Goal: Information Seeking & Learning: Learn about a topic

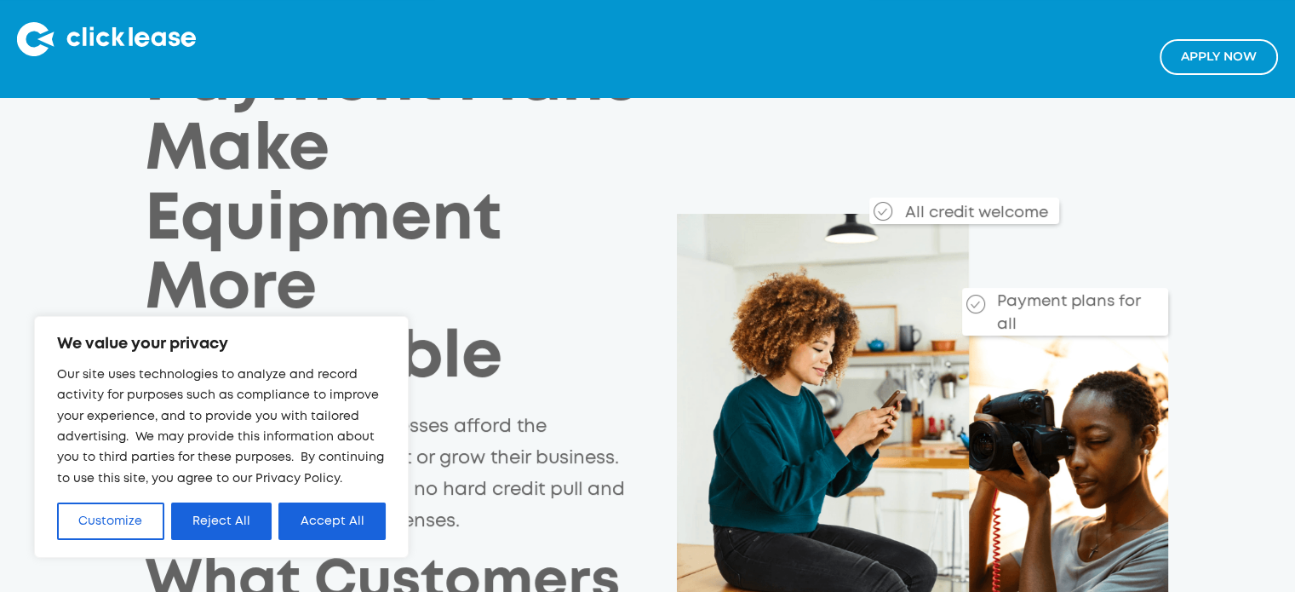
scroll to position [341, 0]
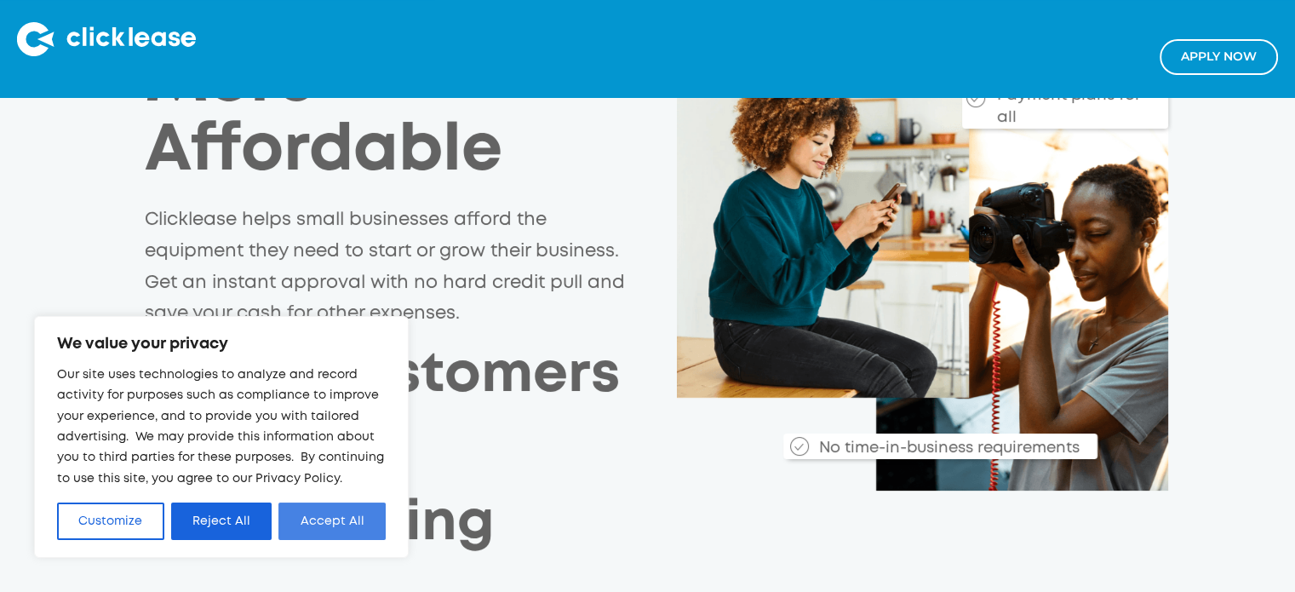
click at [317, 519] on button "Accept All" at bounding box center [331, 520] width 107 height 37
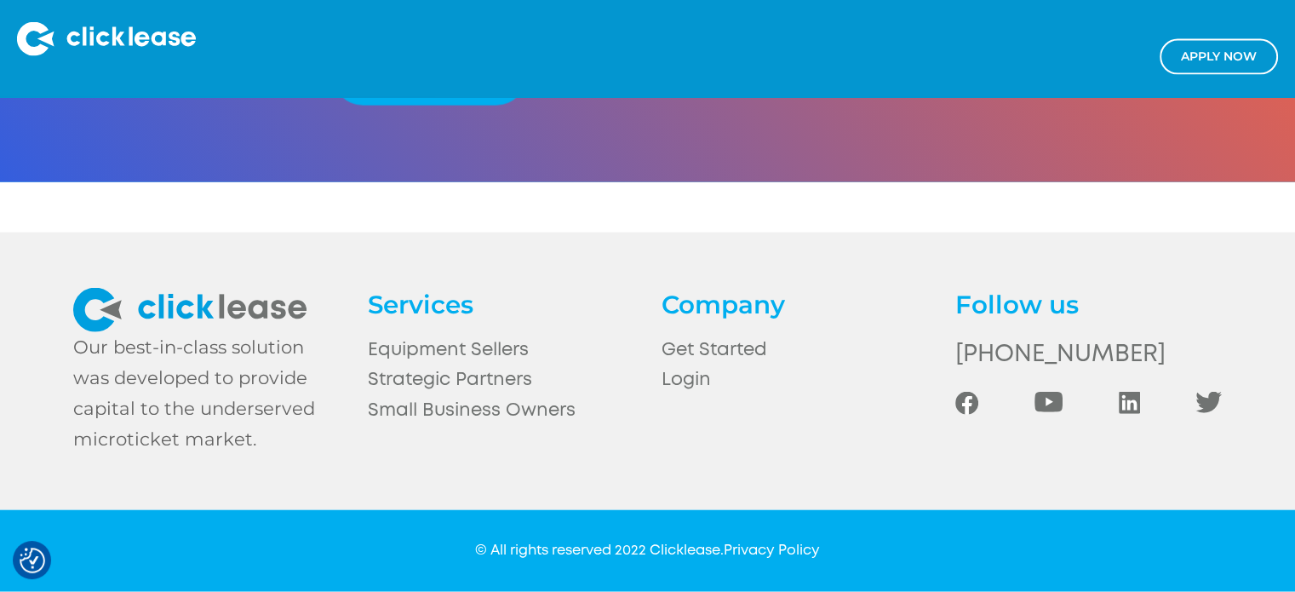
scroll to position [3887, 0]
click at [494, 347] on link "Equipment Sellers" at bounding box center [500, 351] width 267 height 31
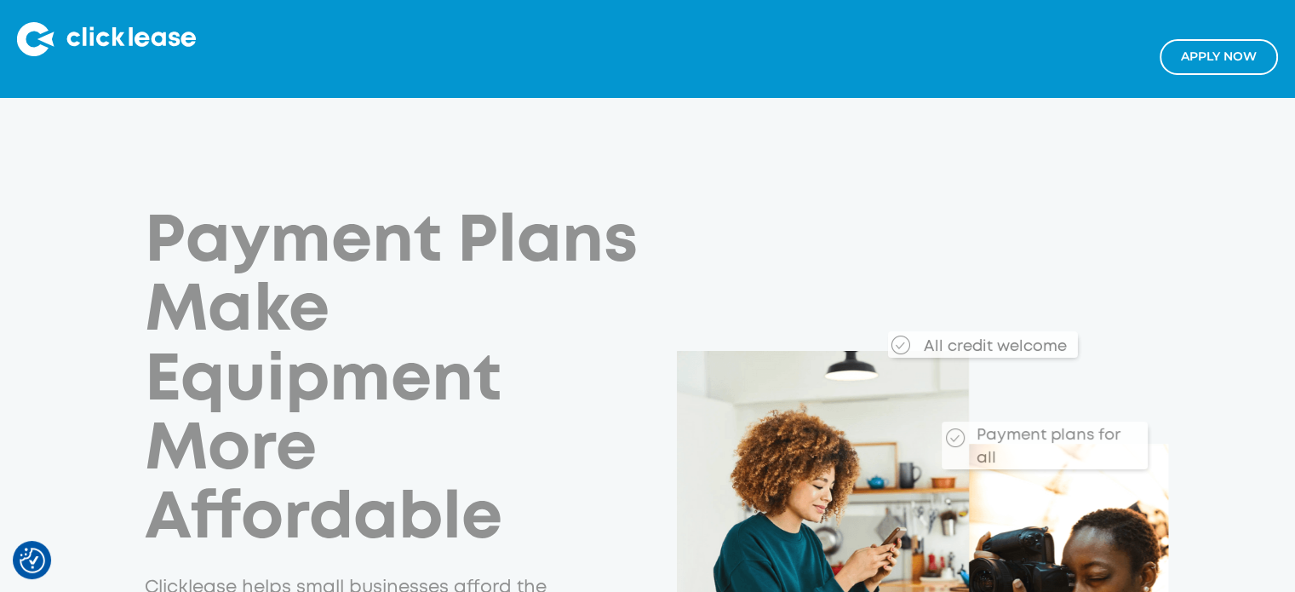
scroll to position [3863, 0]
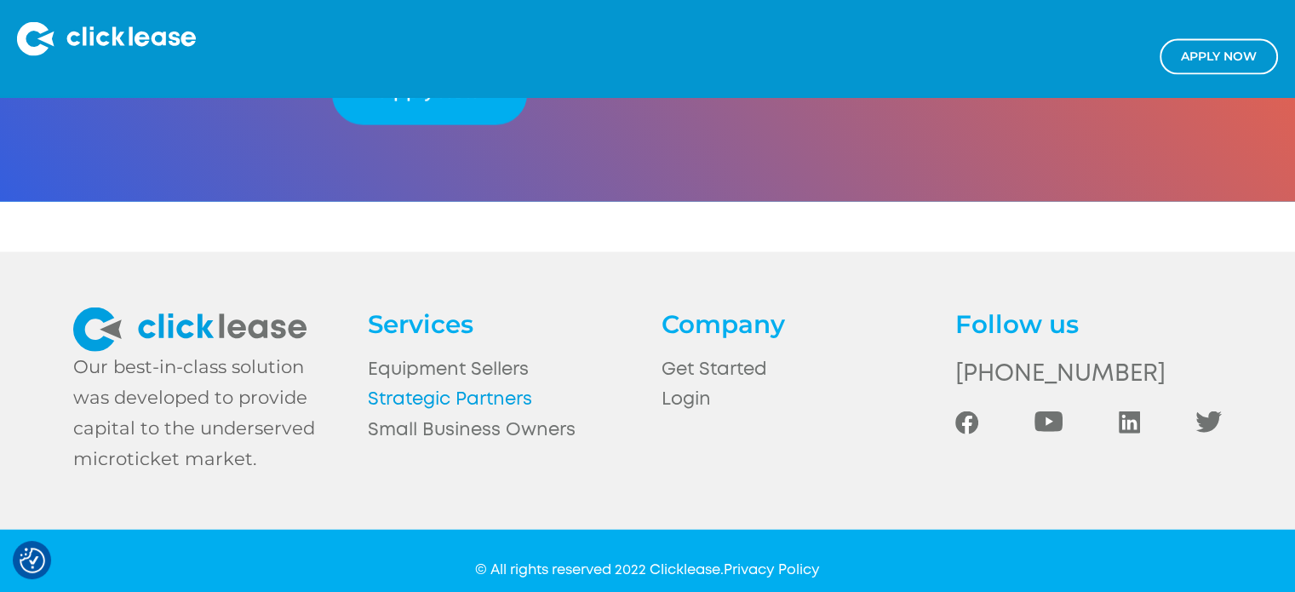
click at [477, 403] on link "Strategic Partners" at bounding box center [500, 400] width 267 height 31
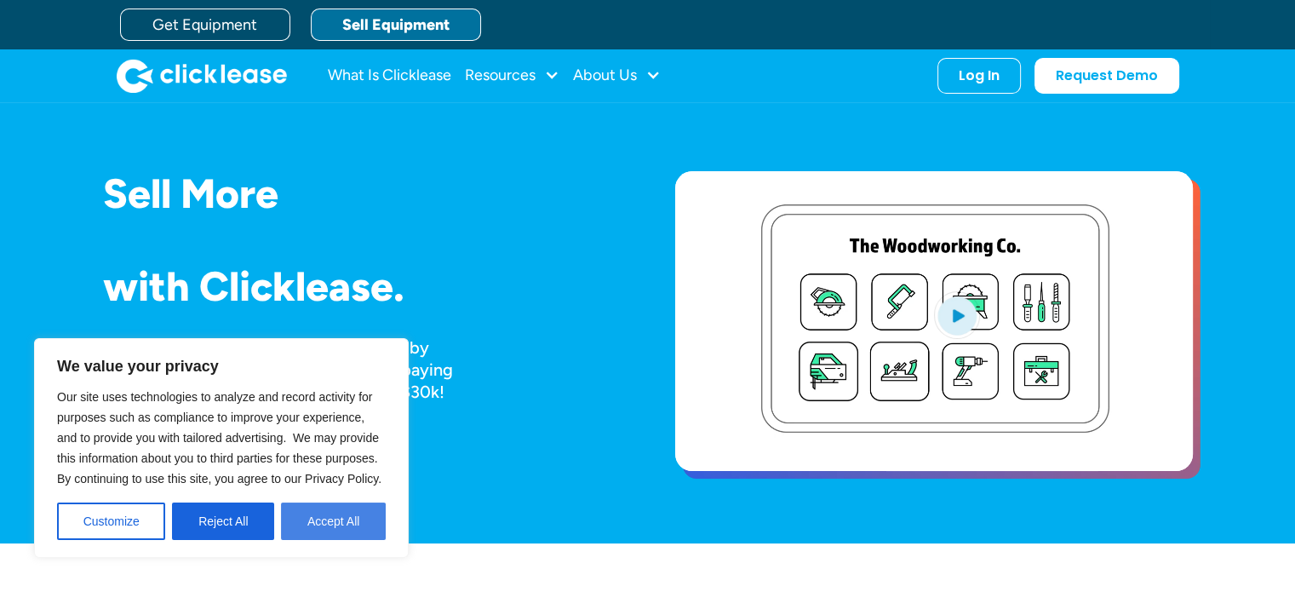
click at [321, 516] on button "Accept All" at bounding box center [333, 520] width 105 height 37
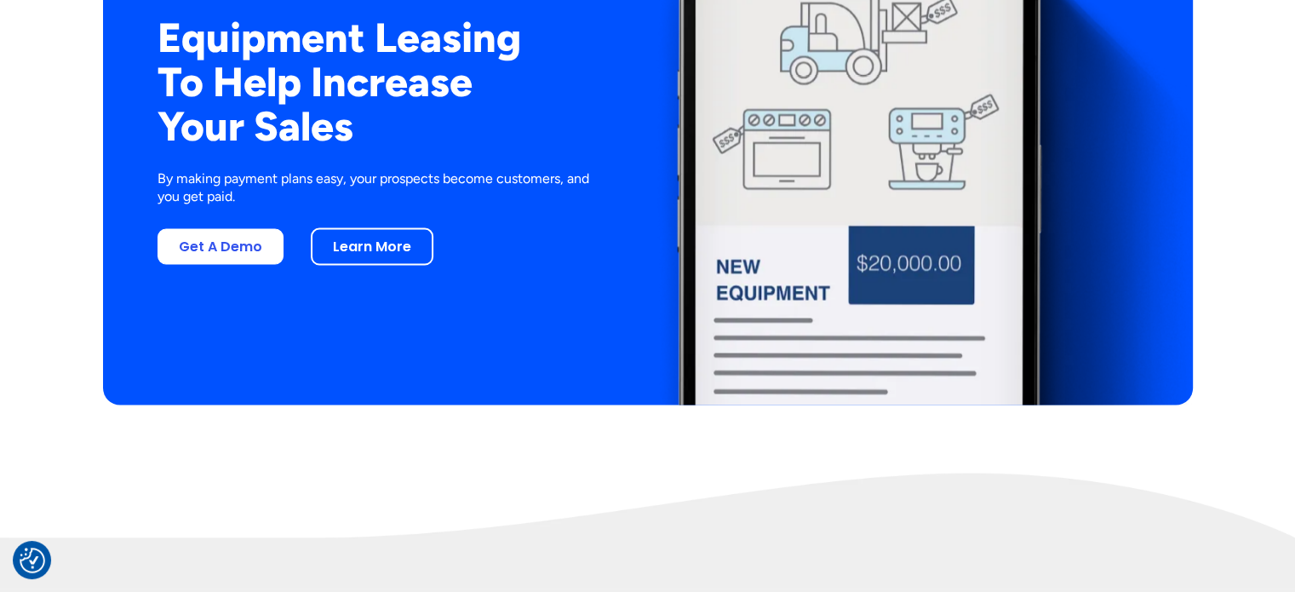
scroll to position [3236, 0]
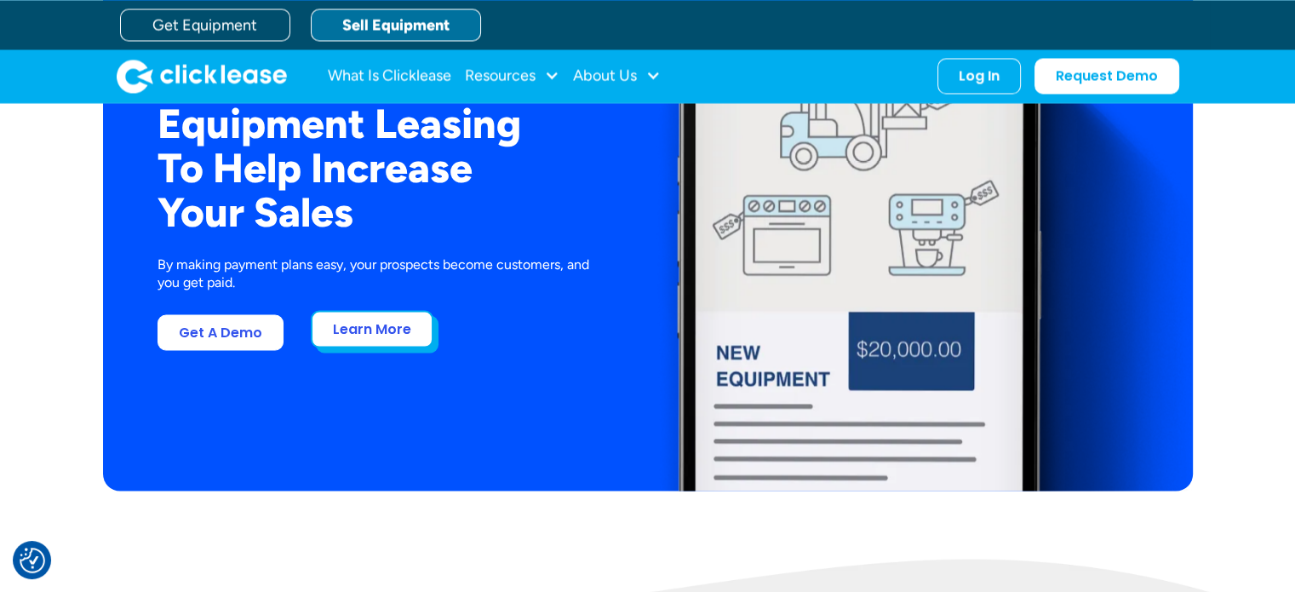
click at [395, 342] on link "Learn More" at bounding box center [372, 328] width 123 height 37
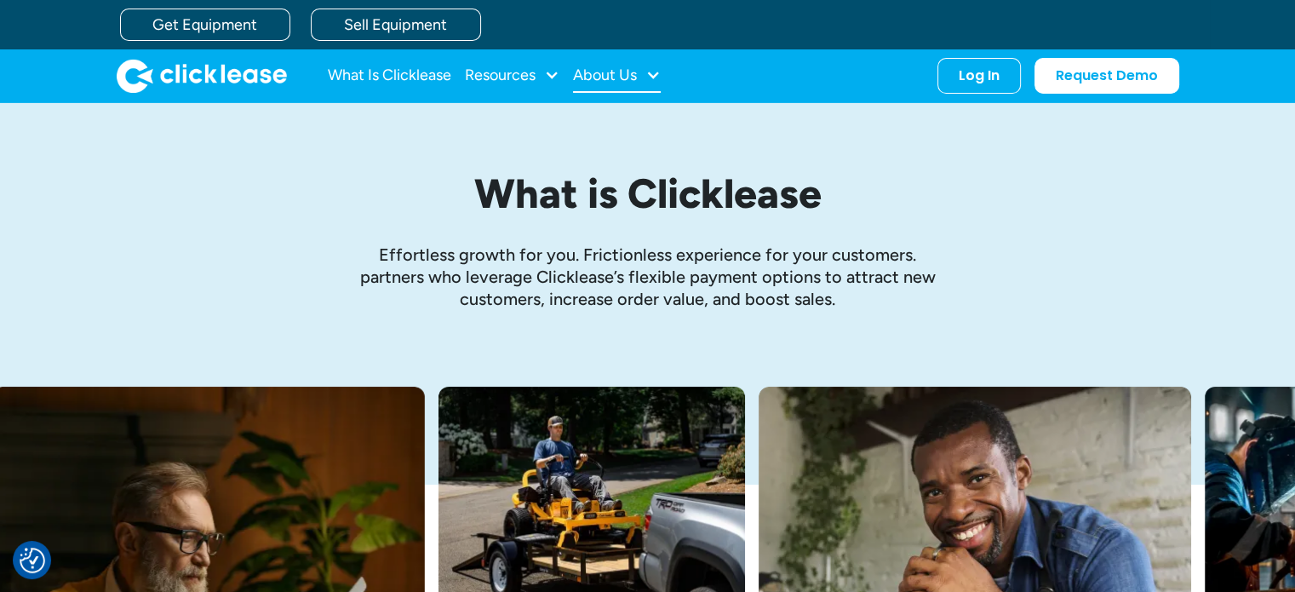
click at [627, 75] on div "About Us" at bounding box center [605, 75] width 64 height 0
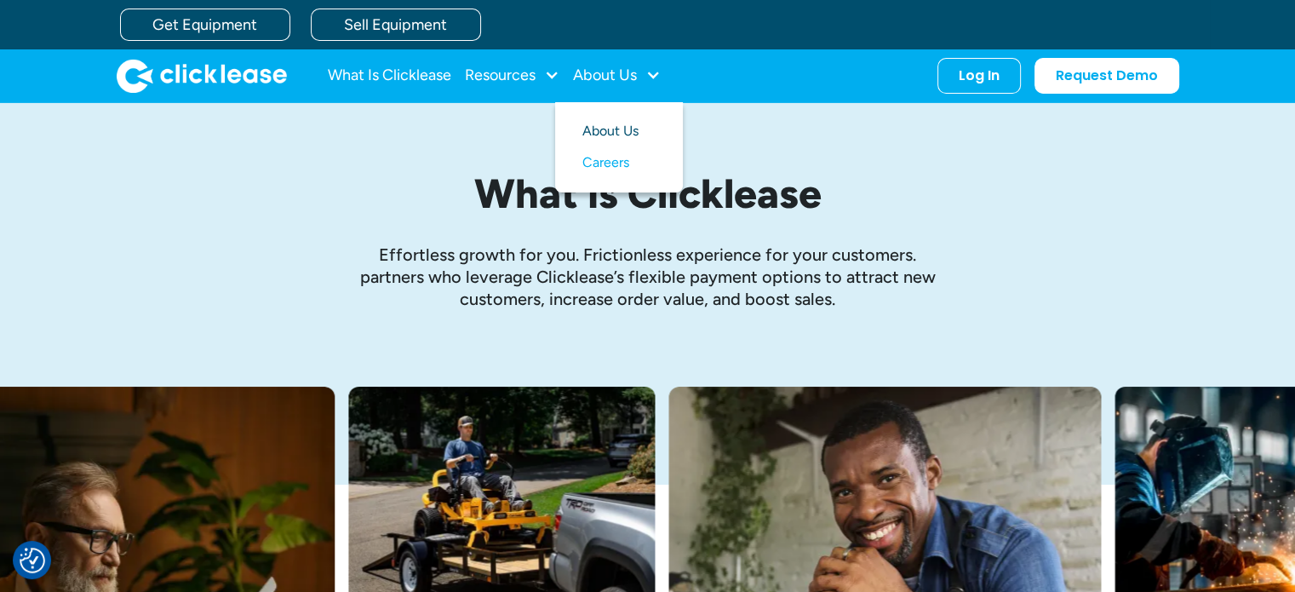
drag, startPoint x: 623, startPoint y: 129, endPoint x: 637, endPoint y: 132, distance: 14.9
click at [623, 129] on link "About Us" at bounding box center [618, 132] width 73 height 32
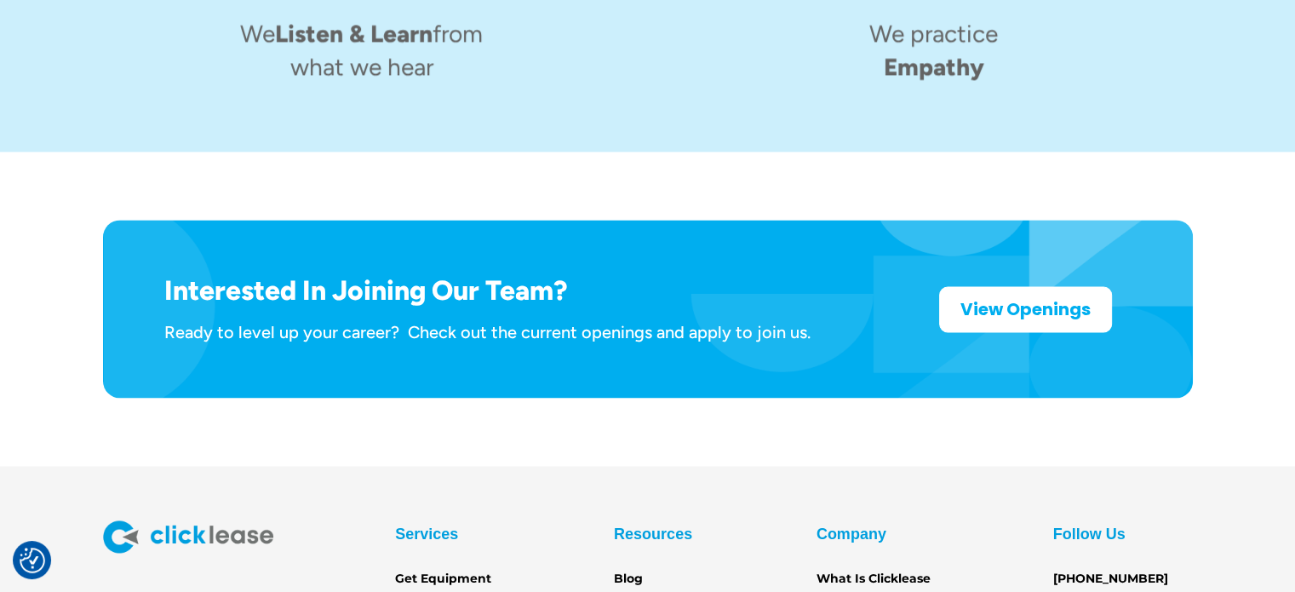
scroll to position [2725, 0]
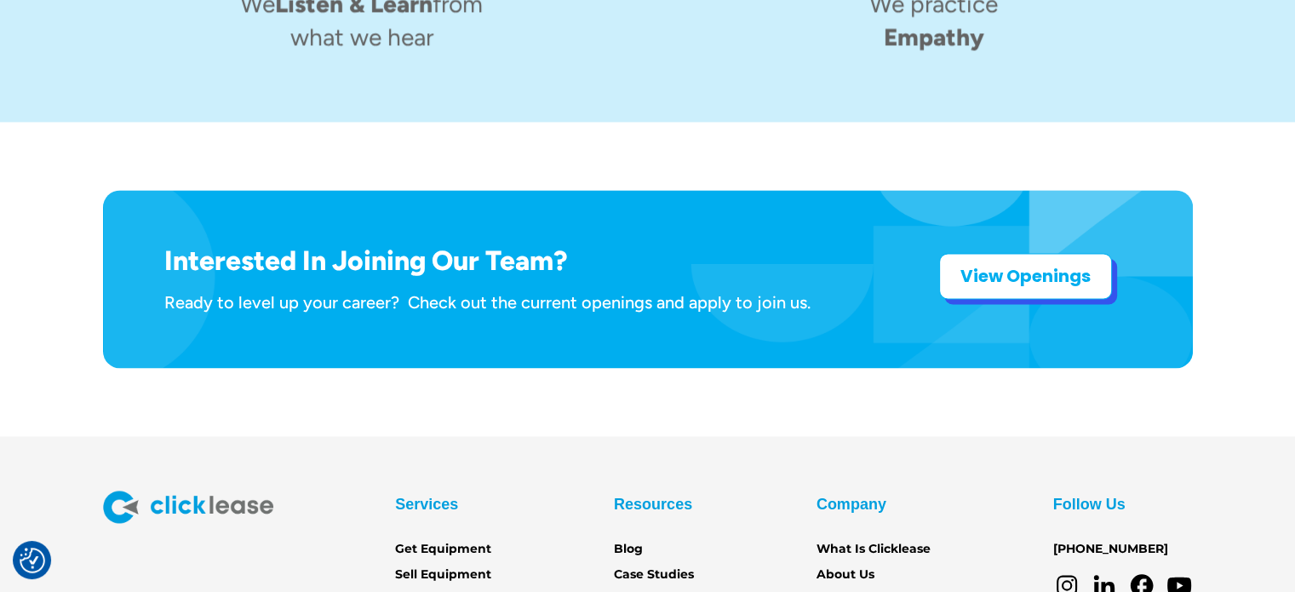
click at [978, 264] on strong "View Openings" at bounding box center [1026, 276] width 130 height 24
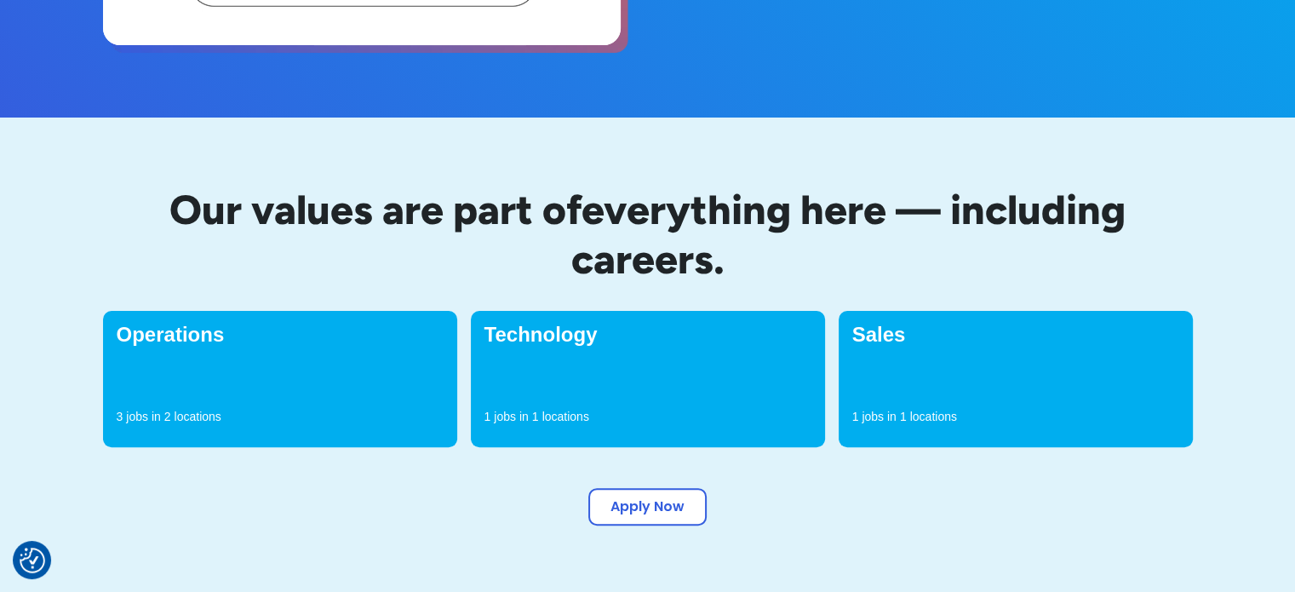
scroll to position [511, 0]
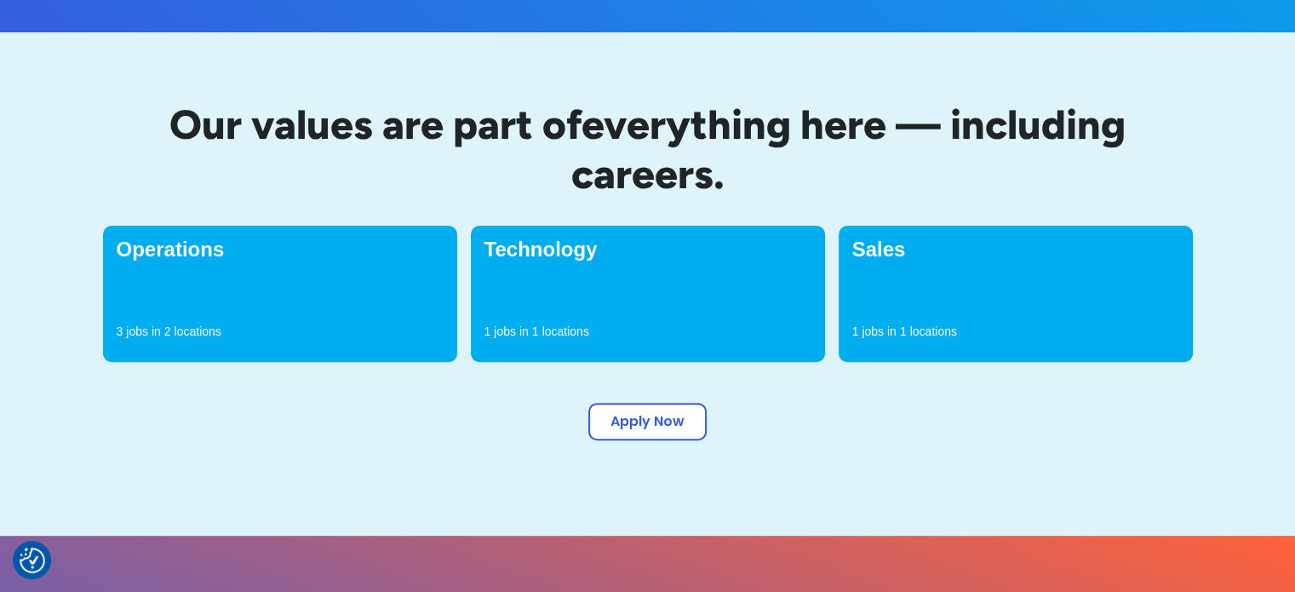
drag, startPoint x: 386, startPoint y: 297, endPoint x: 376, endPoint y: 296, distance: 10.3
click at [385, 296] on div "Operations 3 jobs in 2 locations" at bounding box center [280, 294] width 354 height 136
click at [661, 432] on link "Apply Now" at bounding box center [647, 417] width 118 height 37
